Goal: Information Seeking & Learning: Learn about a topic

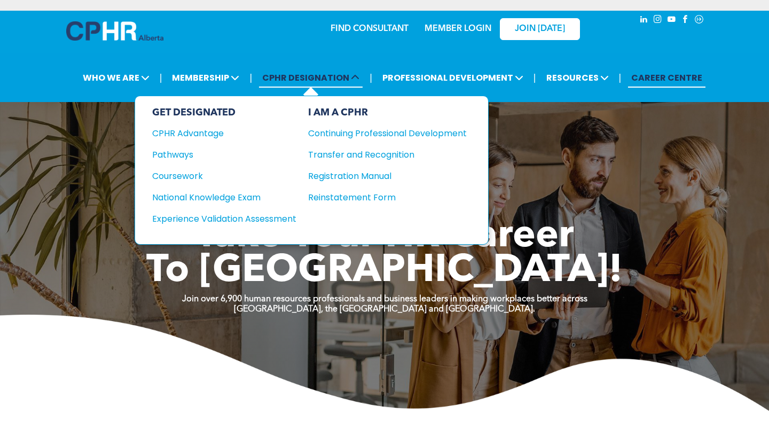
click at [297, 77] on span "CPHR DESIGNATION" at bounding box center [311, 78] width 104 height 20
click at [166, 156] on div "Pathways" at bounding box center [217, 154] width 130 height 13
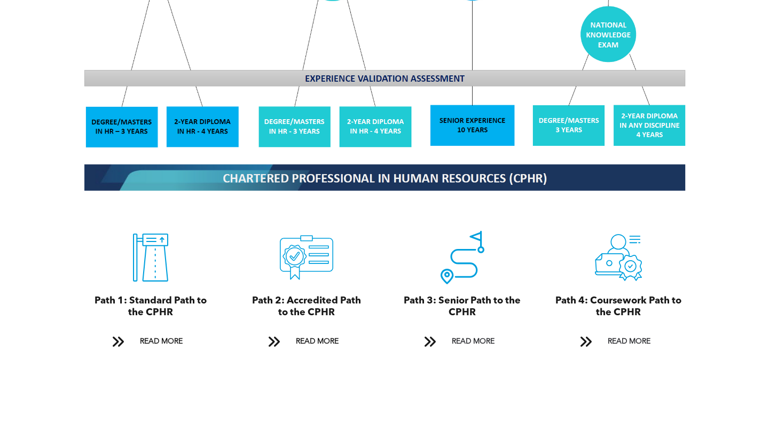
scroll to position [1034, 0]
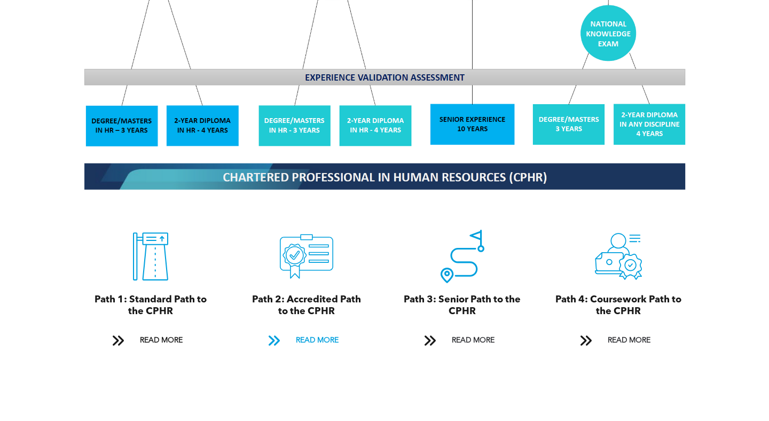
click at [318, 331] on span "READ MORE" at bounding box center [317, 341] width 50 height 20
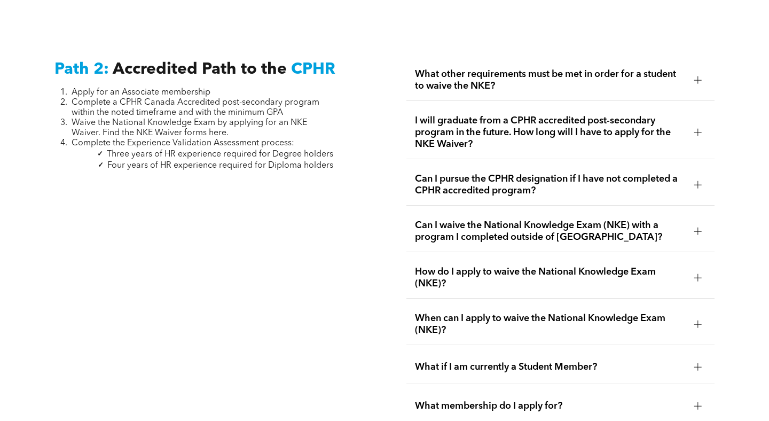
scroll to position [1689, 0]
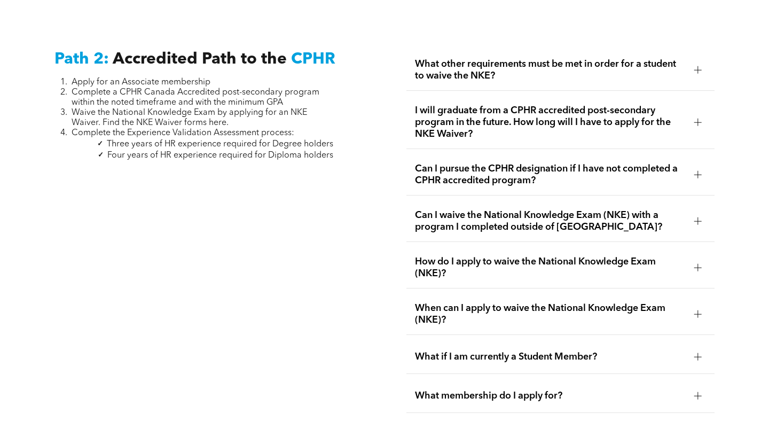
click at [459, 64] on span "What other requirements must be met in order for a student to waive the NKE?" at bounding box center [550, 70] width 270 height 24
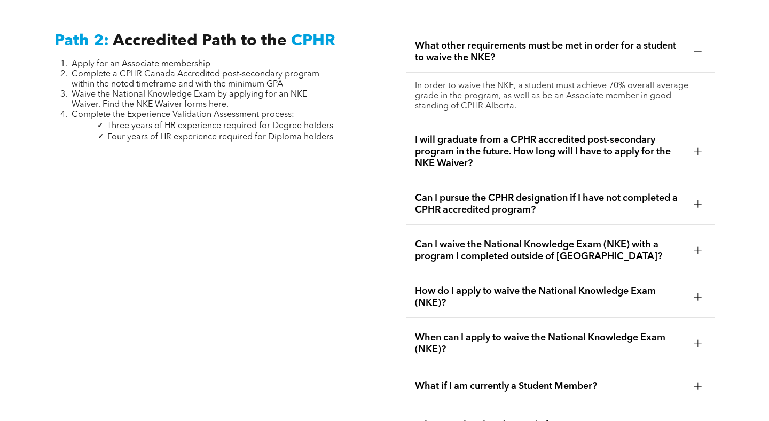
scroll to position [1705, 0]
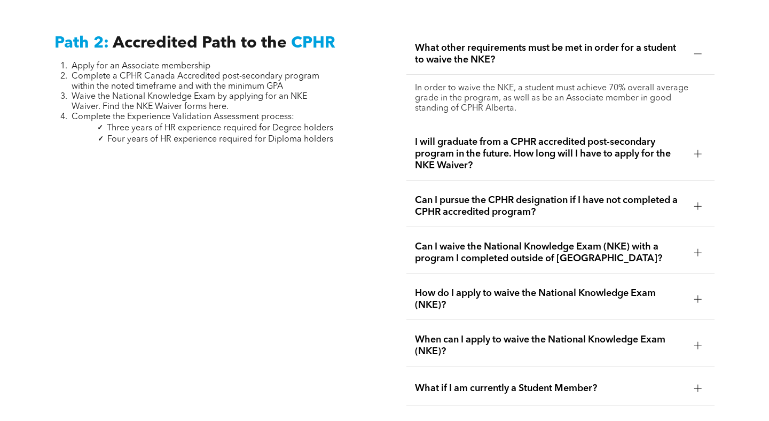
click at [455, 51] on span "What other requirements must be met in order for a student to waive the NKE?" at bounding box center [550, 54] width 270 height 24
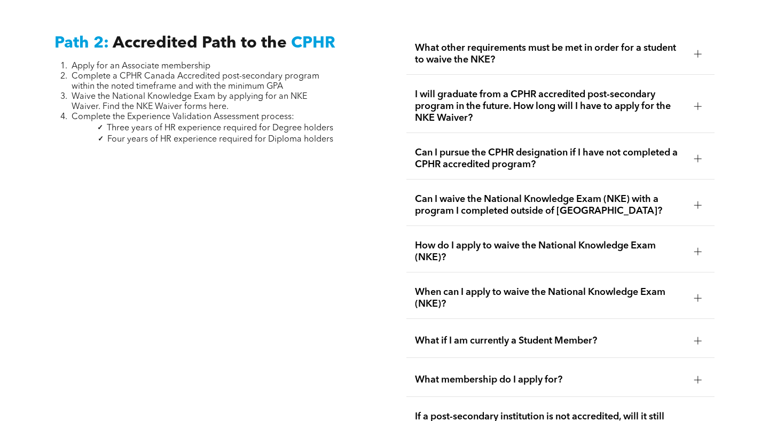
click at [456, 91] on span "I will graduate from a CPHR accredited post-secondary program in the future. Ho…" at bounding box center [550, 106] width 270 height 35
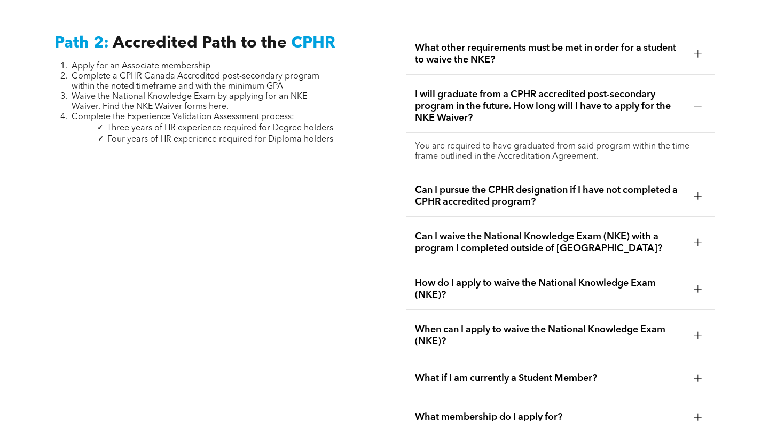
click at [456, 91] on span "I will graduate from a CPHR accredited post-secondary program in the future. Ho…" at bounding box center [550, 106] width 270 height 35
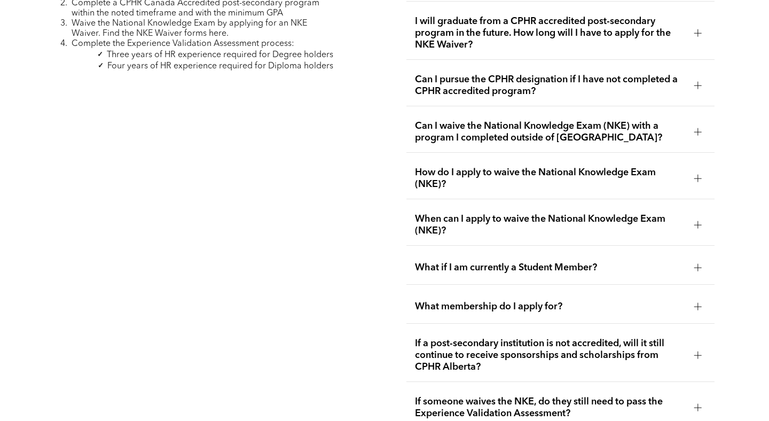
scroll to position [1789, 0]
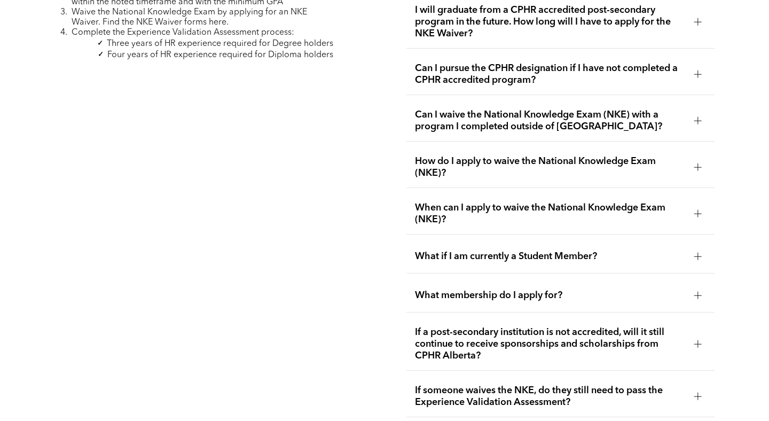
click at [457, 68] on span "Can I pursue the CPHR designation if I have not completed a CPHR accredited pro…" at bounding box center [550, 75] width 270 height 24
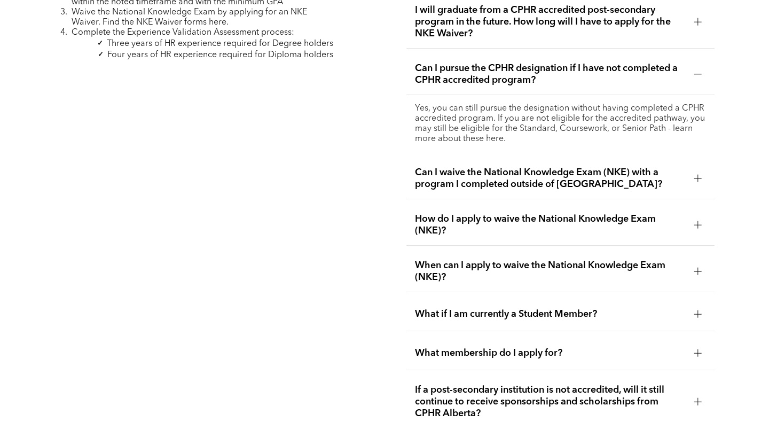
click at [457, 68] on span "Can I pursue the CPHR designation if I have not completed a CPHR accredited pro…" at bounding box center [550, 75] width 270 height 24
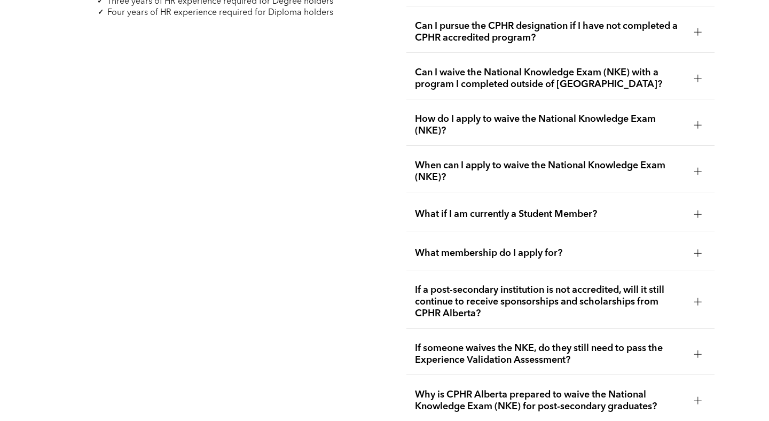
scroll to position [1835, 0]
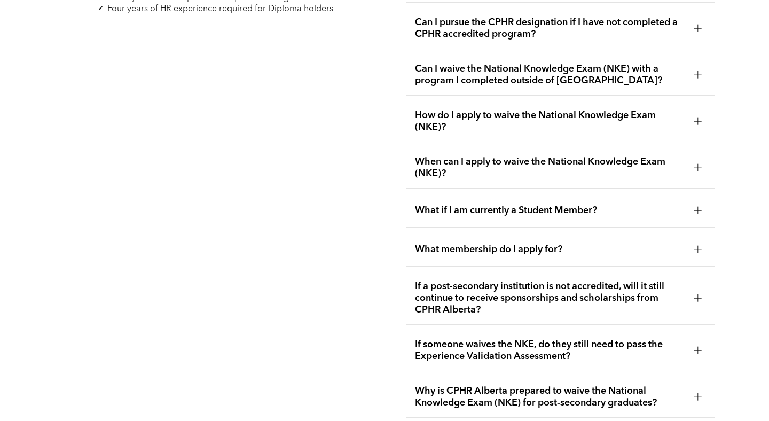
click at [447, 110] on span "How do I apply to waive the National Knowledge Exam (NKE)?" at bounding box center [550, 122] width 270 height 24
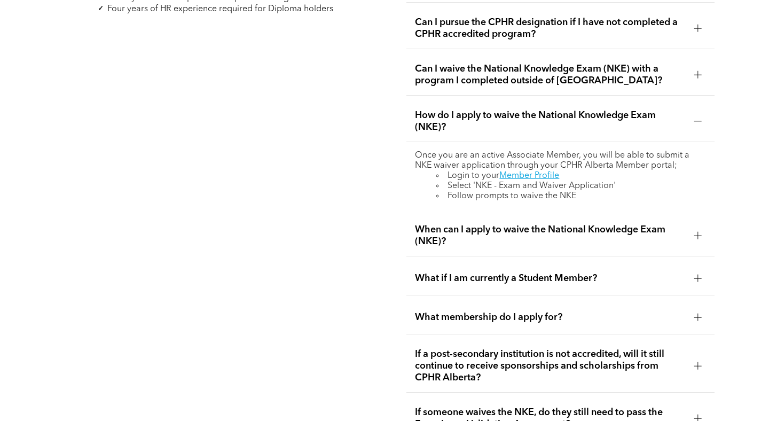
click at [470, 101] on div "How do I apply to waive the National Knowledge Exam (NKE)?" at bounding box center [561, 121] width 308 height 41
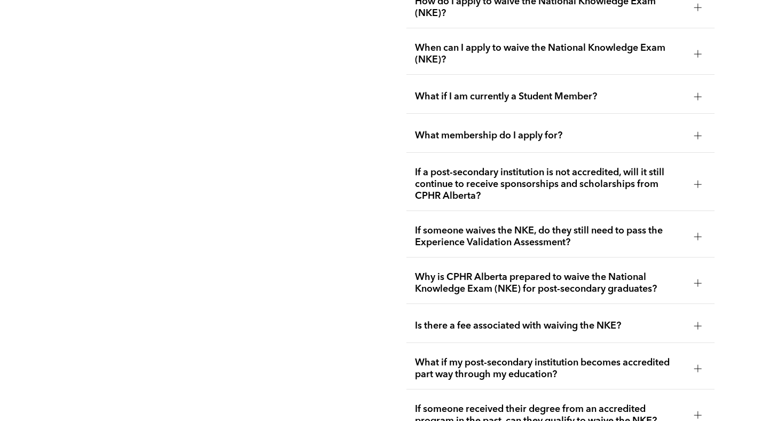
scroll to position [1963, 0]
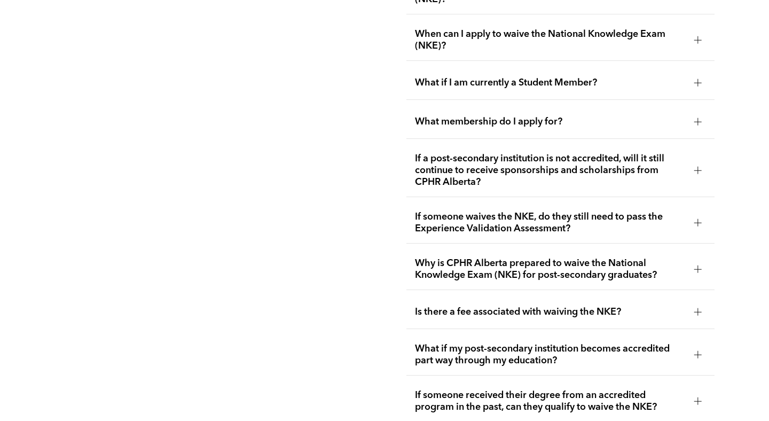
click at [446, 120] on div "What membership do I apply for?" at bounding box center [561, 122] width 308 height 34
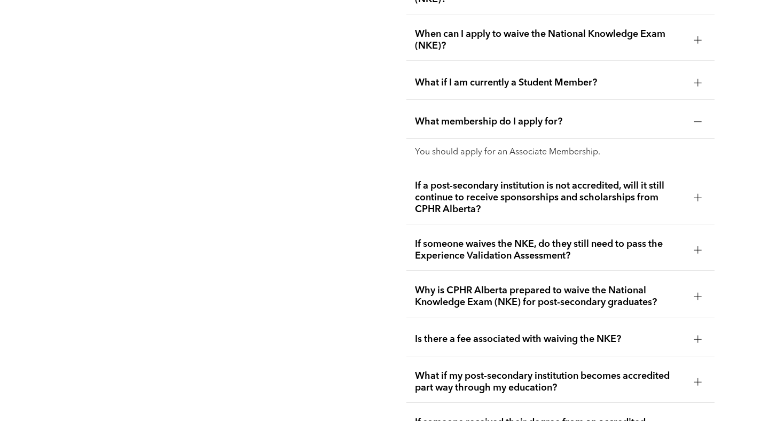
click at [446, 120] on div "What membership do I apply for?" at bounding box center [561, 122] width 308 height 34
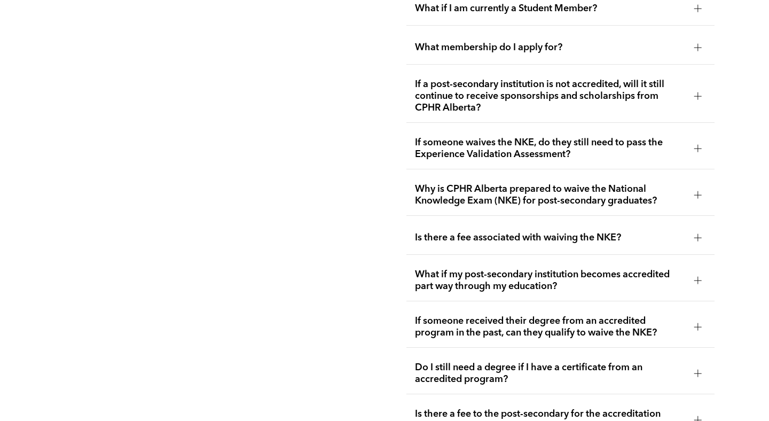
scroll to position [2039, 0]
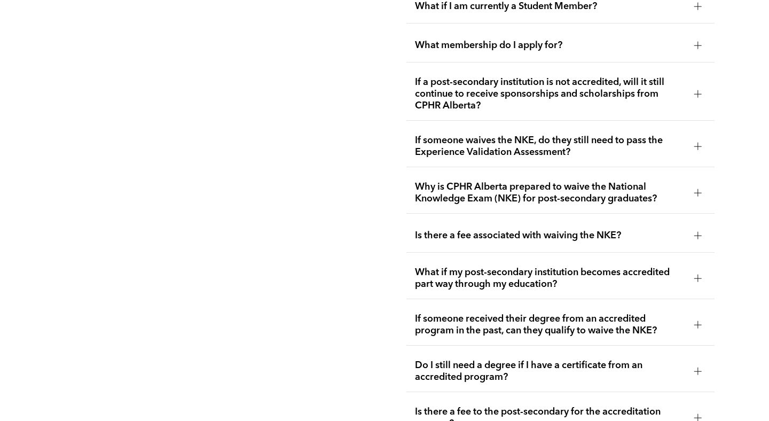
click at [446, 135] on span "If someone waives the NKE, do they still need to pass the Experience Validation…" at bounding box center [550, 147] width 270 height 24
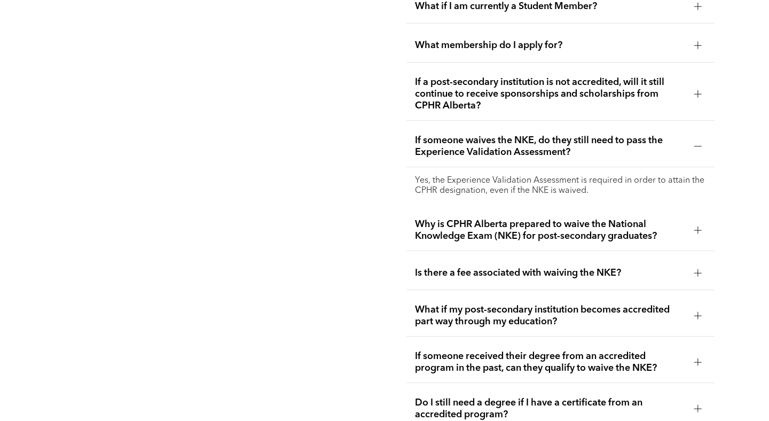
click at [446, 135] on span "If someone waives the NKE, do they still need to pass the Experience Validation…" at bounding box center [550, 147] width 270 height 24
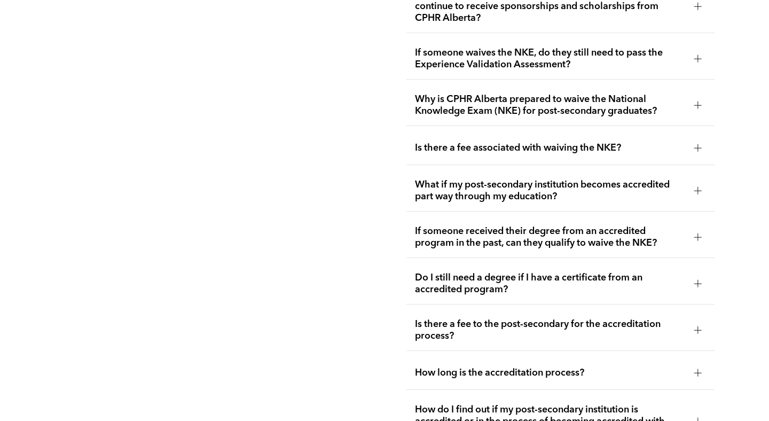
scroll to position [2140, 0]
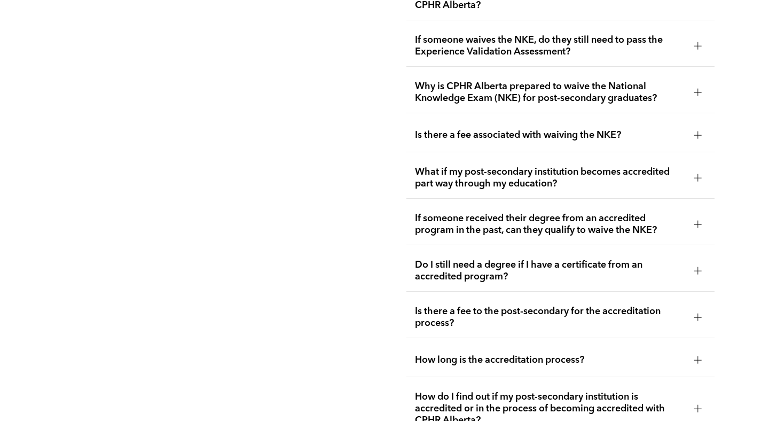
click at [453, 89] on span "Why is CPHR Alberta prepared to waive the National Knowledge Exam (NKE) for pos…" at bounding box center [550, 93] width 270 height 24
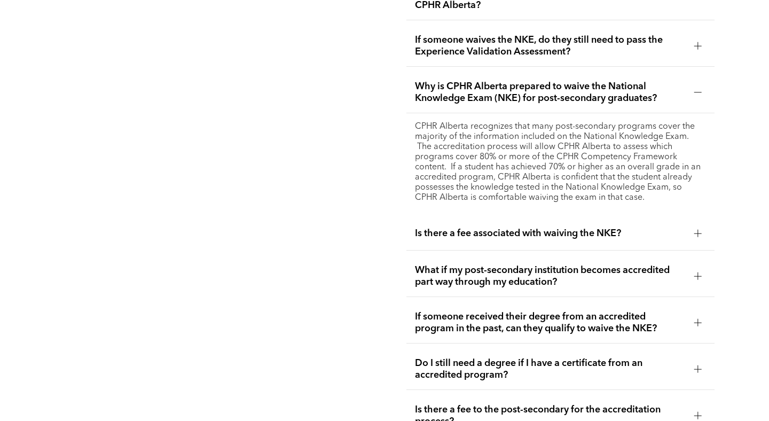
click at [453, 89] on span "Why is CPHR Alberta prepared to waive the National Knowledge Exam (NKE) for pos…" at bounding box center [550, 93] width 270 height 24
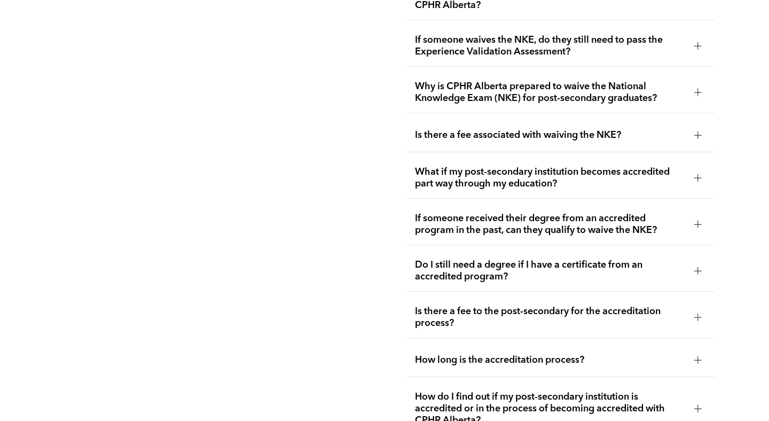
click at [454, 129] on span "Is there a fee associated with waiving the NKE?" at bounding box center [550, 135] width 270 height 12
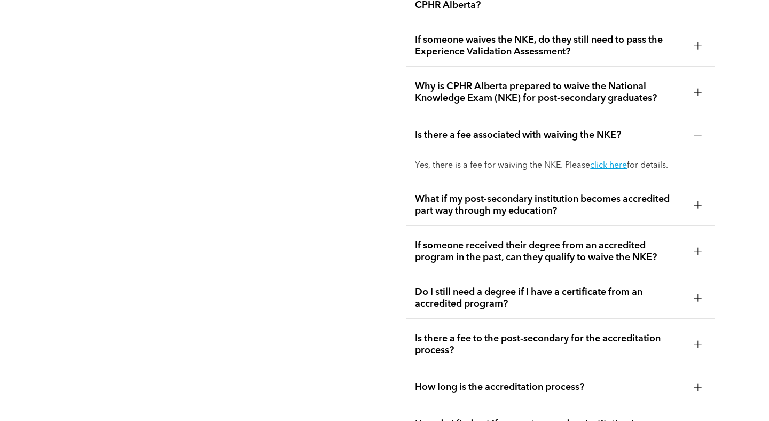
click at [454, 129] on span "Is there a fee associated with waiving the NKE?" at bounding box center [550, 135] width 270 height 12
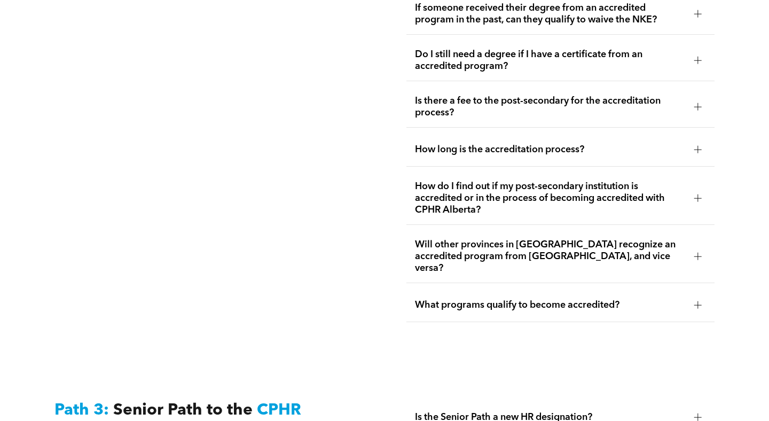
scroll to position [2348, 0]
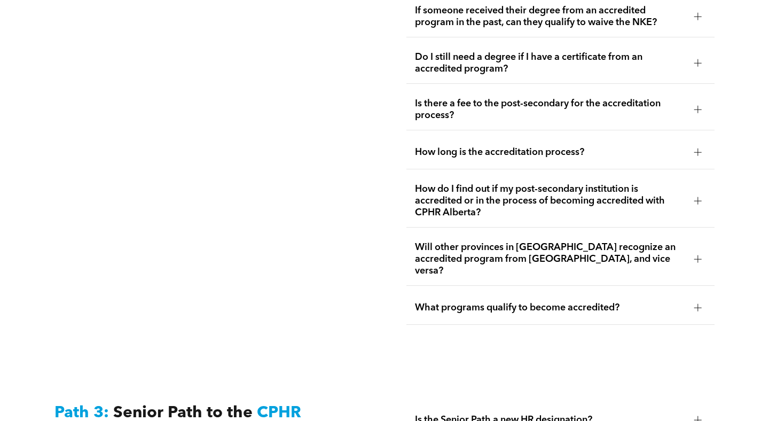
click at [464, 291] on div "What programs qualify to become accredited?" at bounding box center [561, 308] width 308 height 34
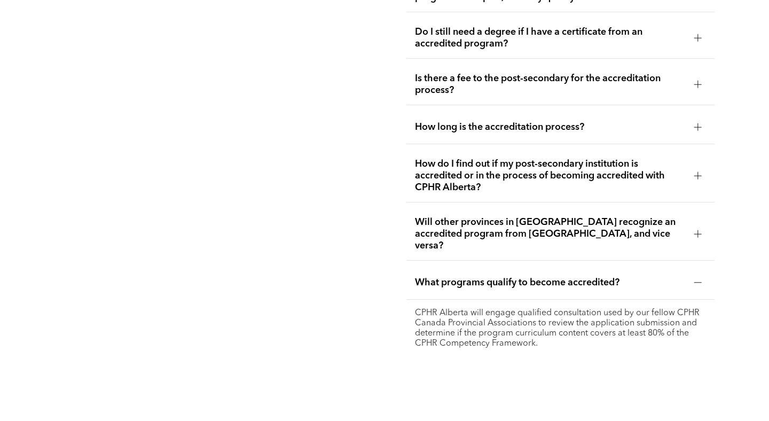
scroll to position [2374, 0]
